Goal: Complete application form: Complete application form

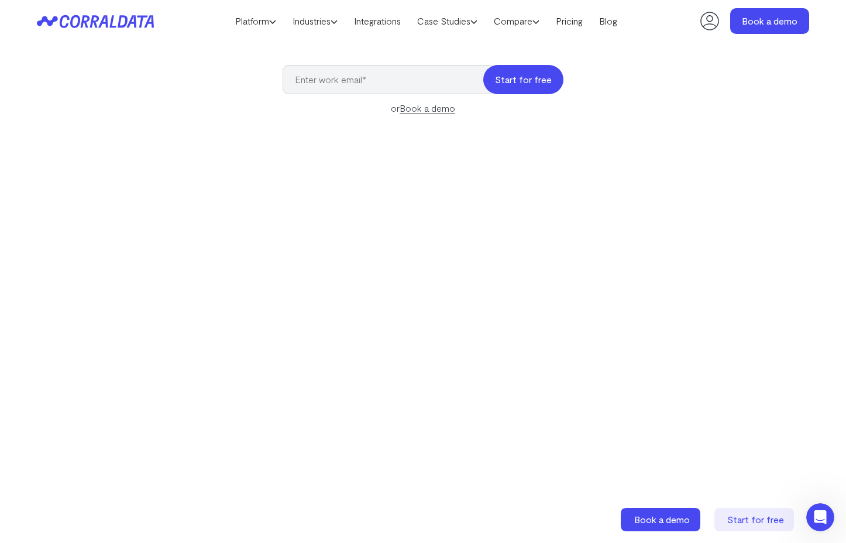
click at [520, 84] on button "Start for free" at bounding box center [523, 79] width 80 height 29
click at [435, 75] on input "email" at bounding box center [389, 79] width 212 height 29
type input "sdettman@avenica.com"
click at [549, 73] on button "Start for free" at bounding box center [523, 79] width 80 height 29
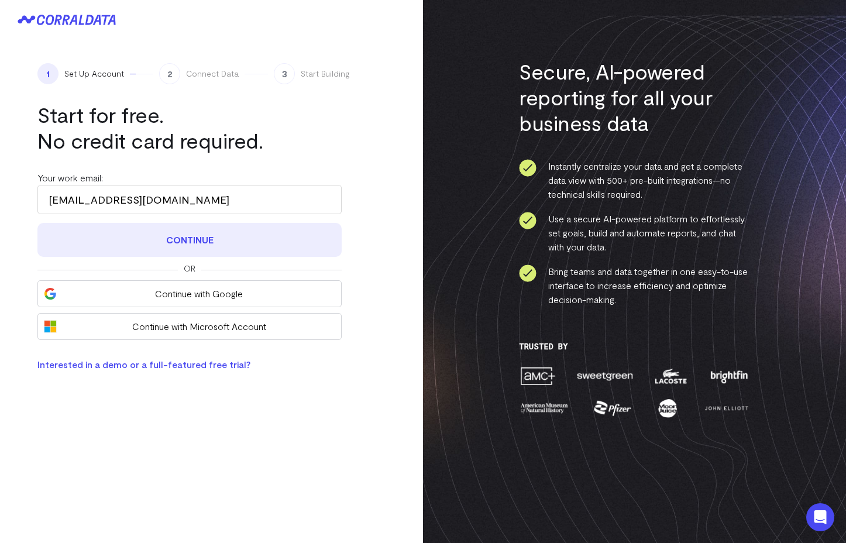
click at [207, 230] on button "Continue" at bounding box center [189, 240] width 304 height 34
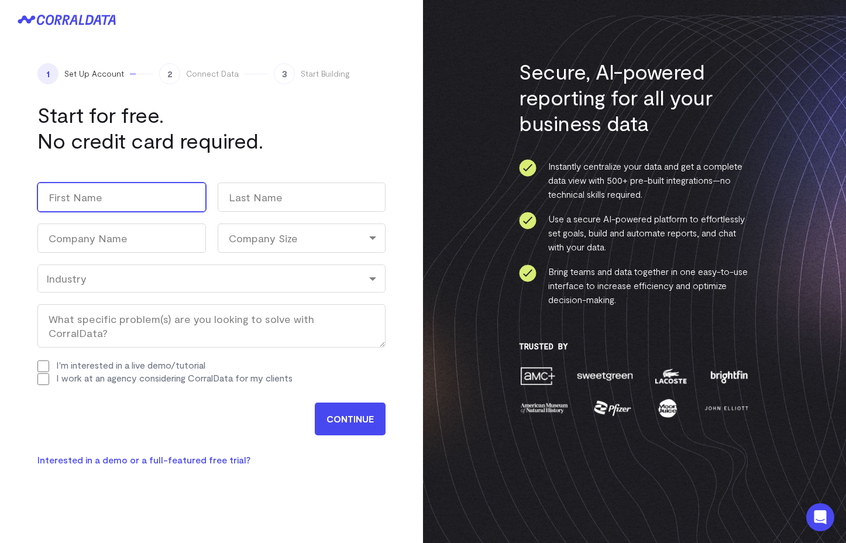
click at [186, 208] on input "First" at bounding box center [121, 197] width 169 height 29
type input "Scott"
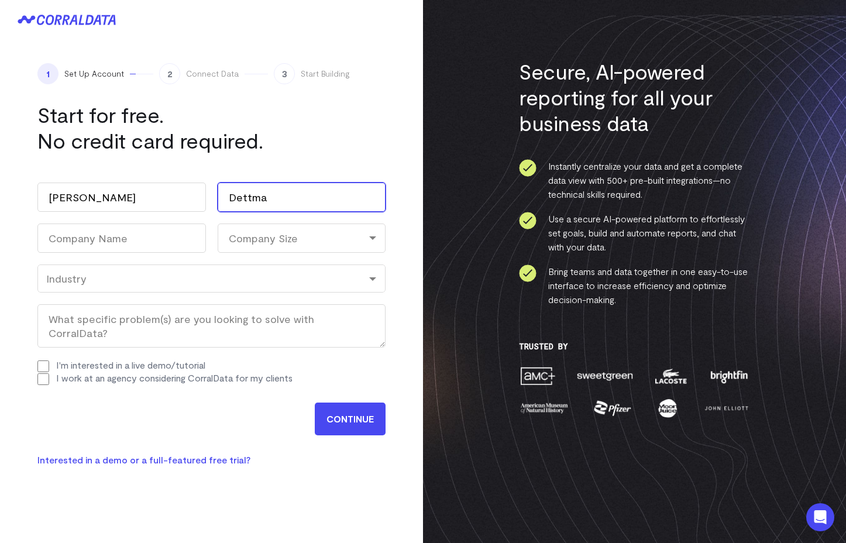
type input "Dettma"
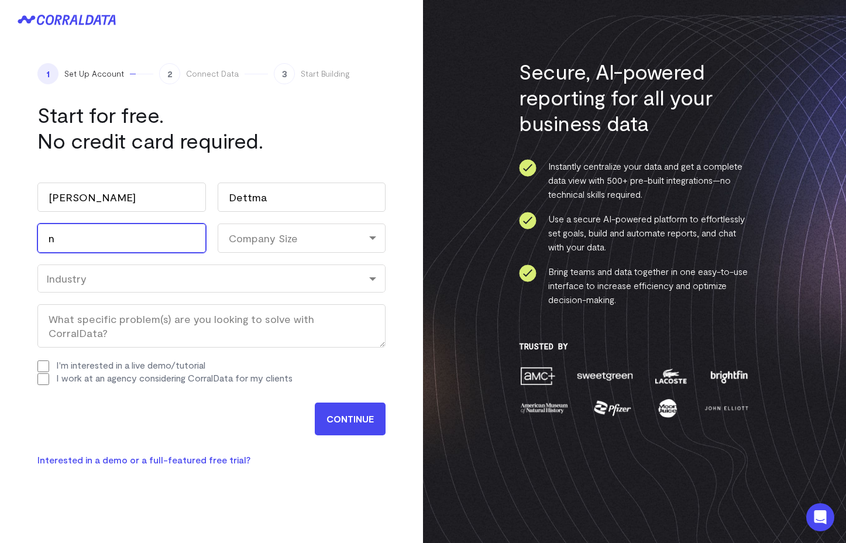
type input "n"
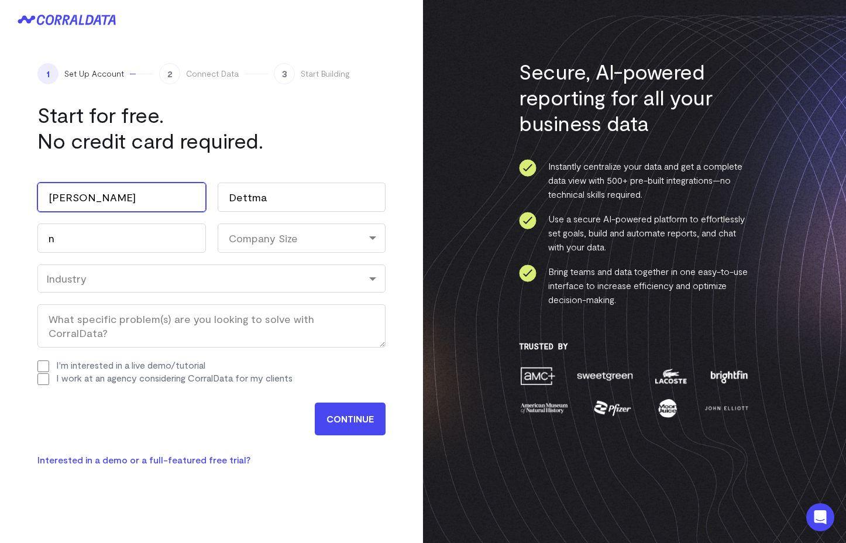
click at [188, 202] on input "Scott" at bounding box center [121, 197] width 169 height 29
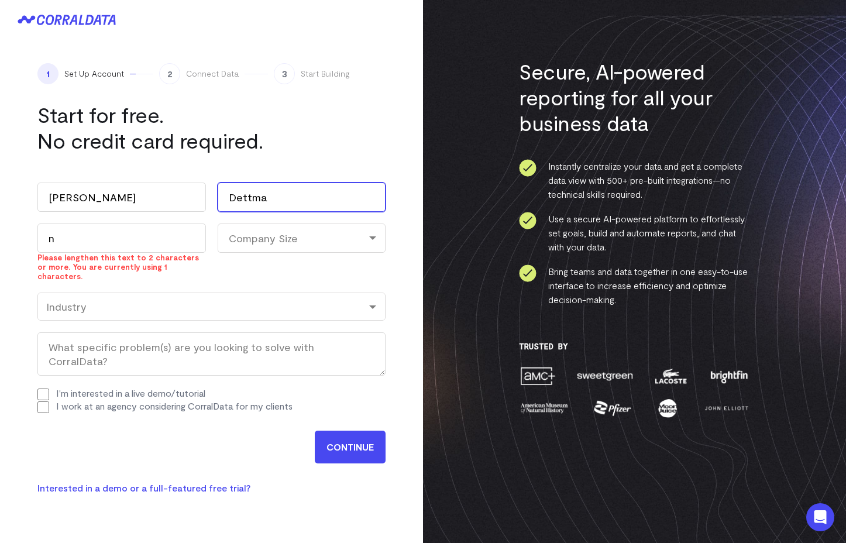
click at [291, 208] on input "Dettma" at bounding box center [302, 197] width 169 height 29
type input "Dettman"
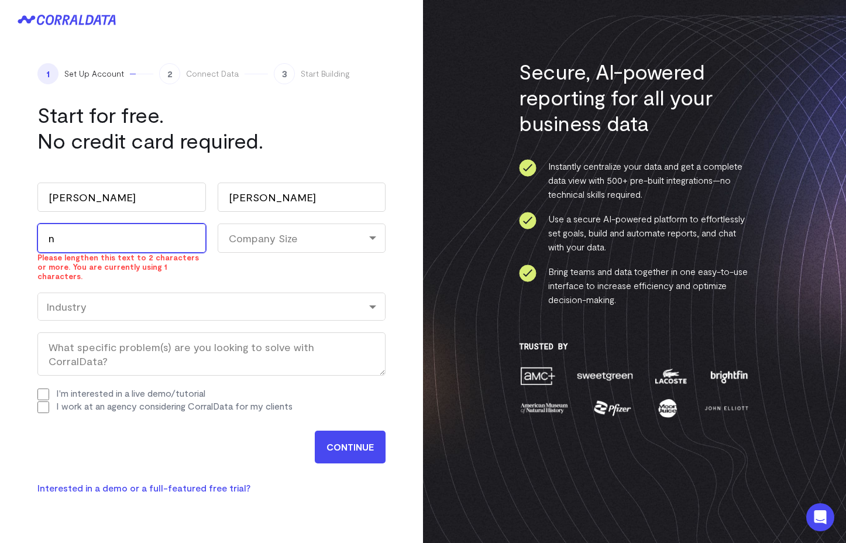
type input "s"
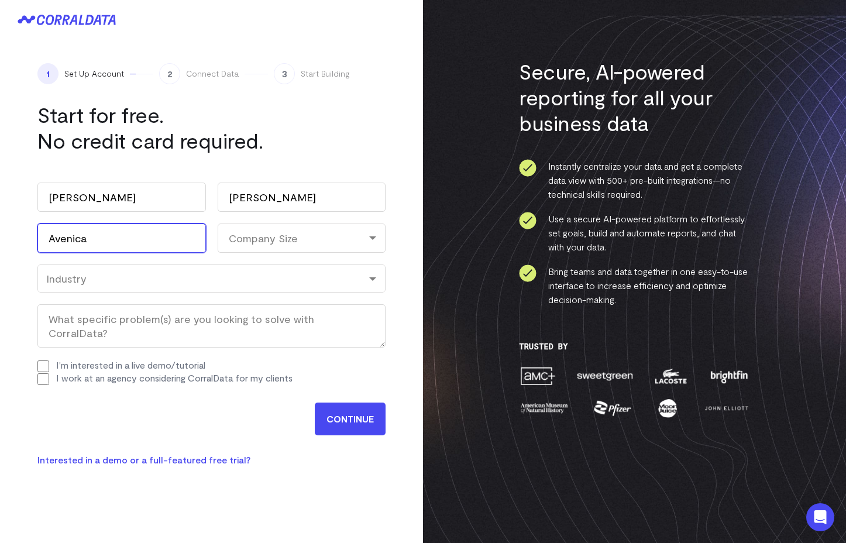
type input "Avenica"
click at [335, 232] on div "Company Size" at bounding box center [302, 238] width 169 height 29
click at [281, 315] on li "11-100" at bounding box center [302, 313] width 169 height 24
select select "11-100"
click at [122, 285] on div "Industry" at bounding box center [211, 278] width 348 height 28
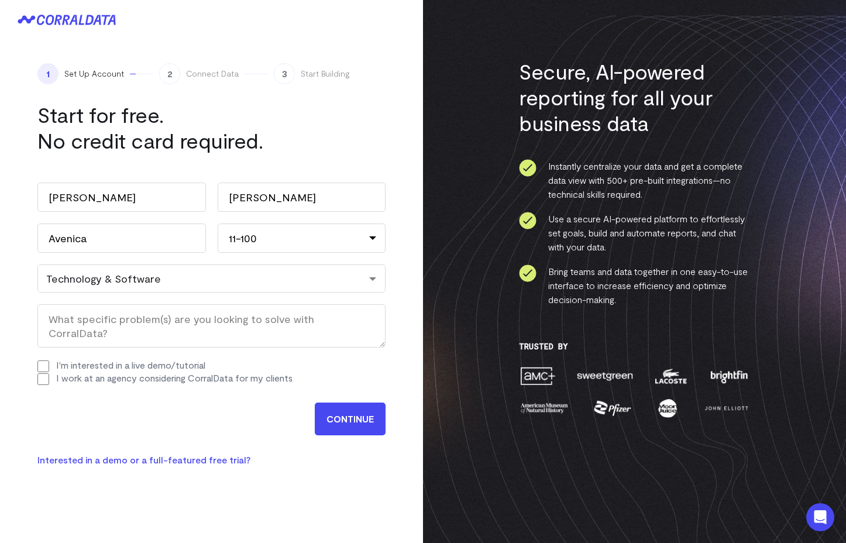
click at [327, 410] on input "CONTINUE" at bounding box center [350, 419] width 71 height 33
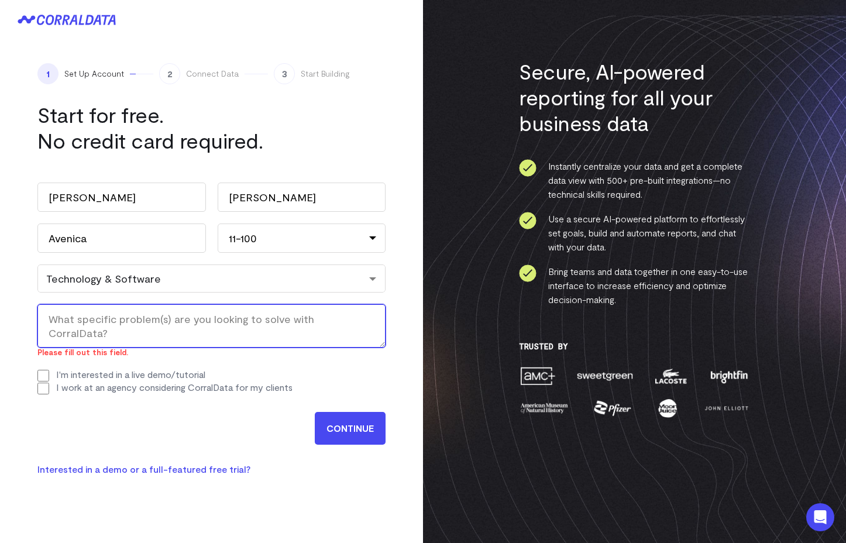
click at [269, 317] on textarea "What specific problem(s) are you looking to solve with CorralData? (Required)" at bounding box center [211, 325] width 348 height 43
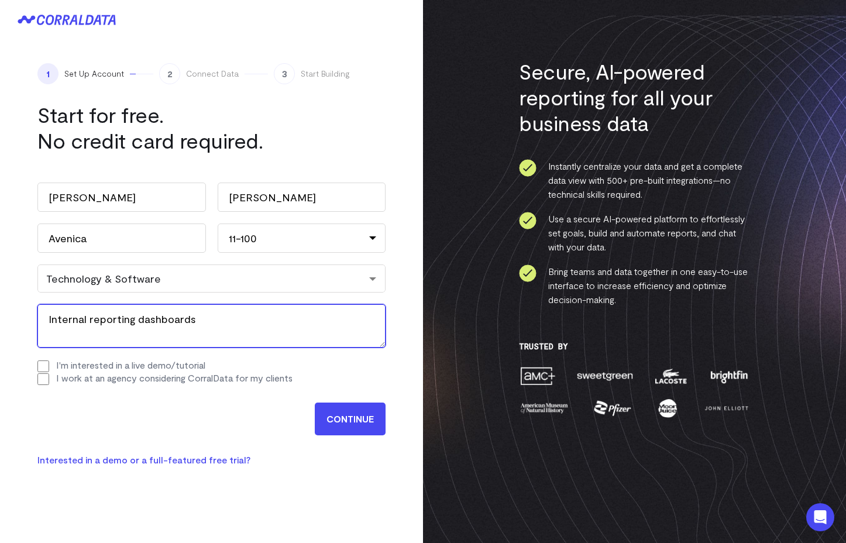
type textarea "Internal reporting dashboards"
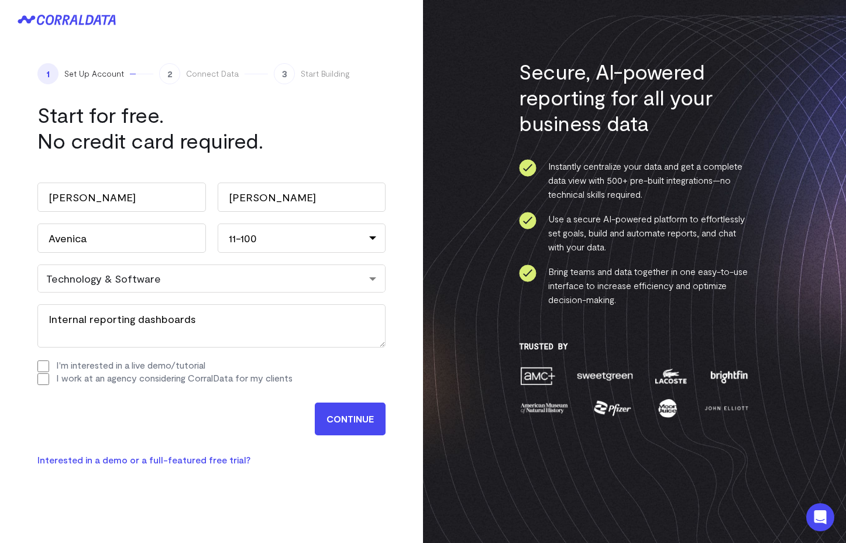
click at [336, 424] on input "CONTINUE" at bounding box center [350, 419] width 71 height 33
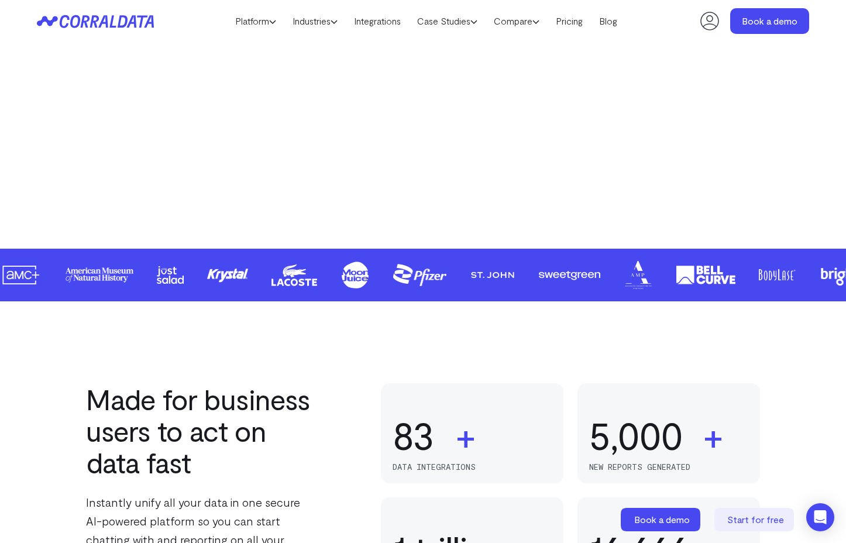
scroll to position [430, 0]
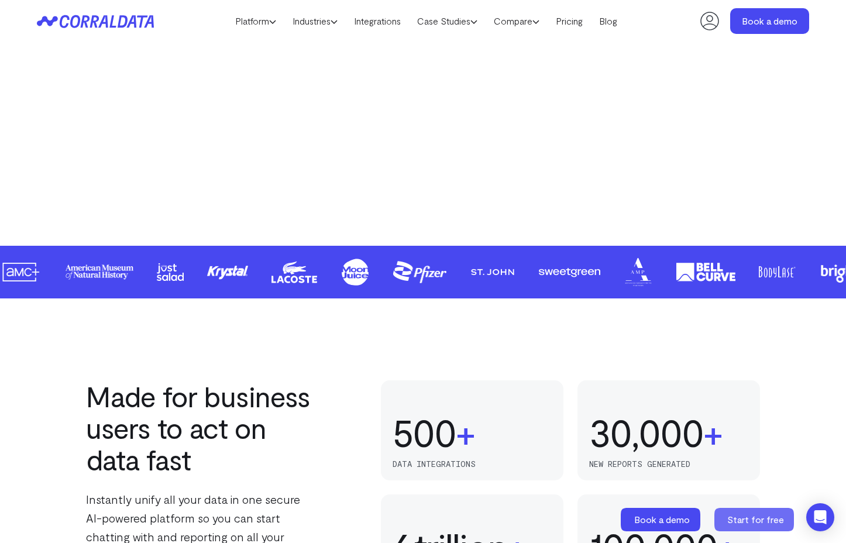
click at [762, 521] on span "Start for free" at bounding box center [755, 519] width 57 height 11
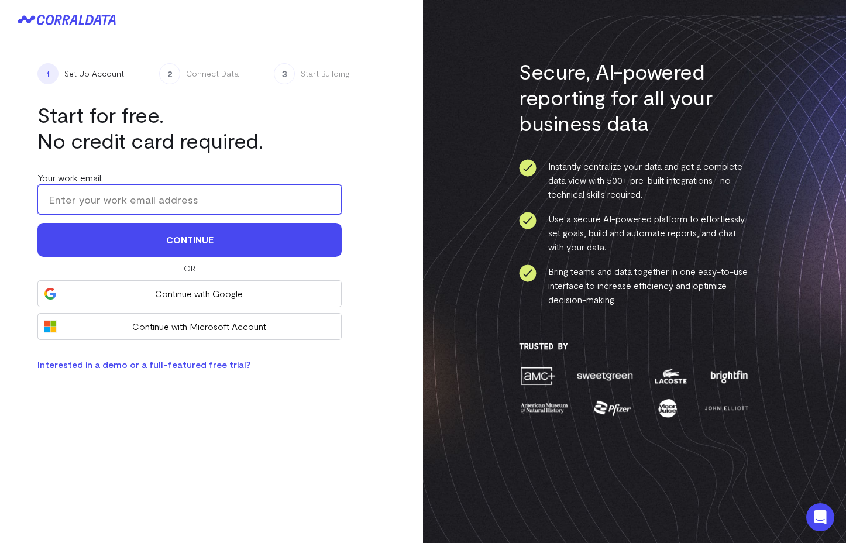
click at [89, 202] on input "Your work email:" at bounding box center [189, 199] width 304 height 29
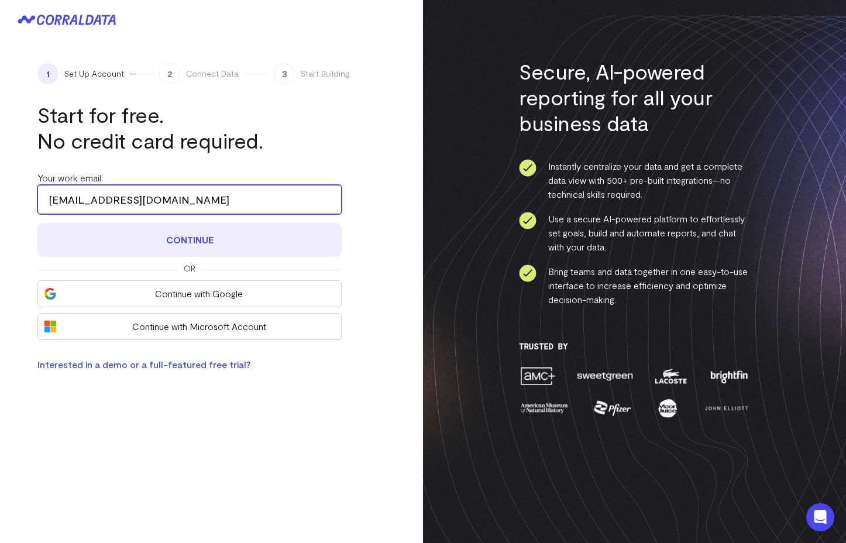
type input "[EMAIL_ADDRESS][DOMAIN_NAME]"
click at [157, 249] on button "Continue" at bounding box center [189, 240] width 304 height 34
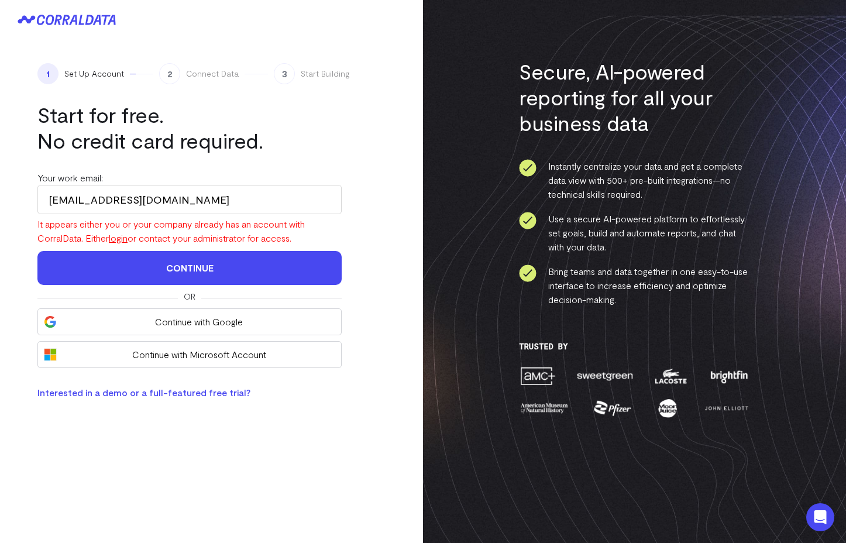
click at [123, 240] on link "login" at bounding box center [118, 237] width 19 height 11
